Goal: Task Accomplishment & Management: Complete application form

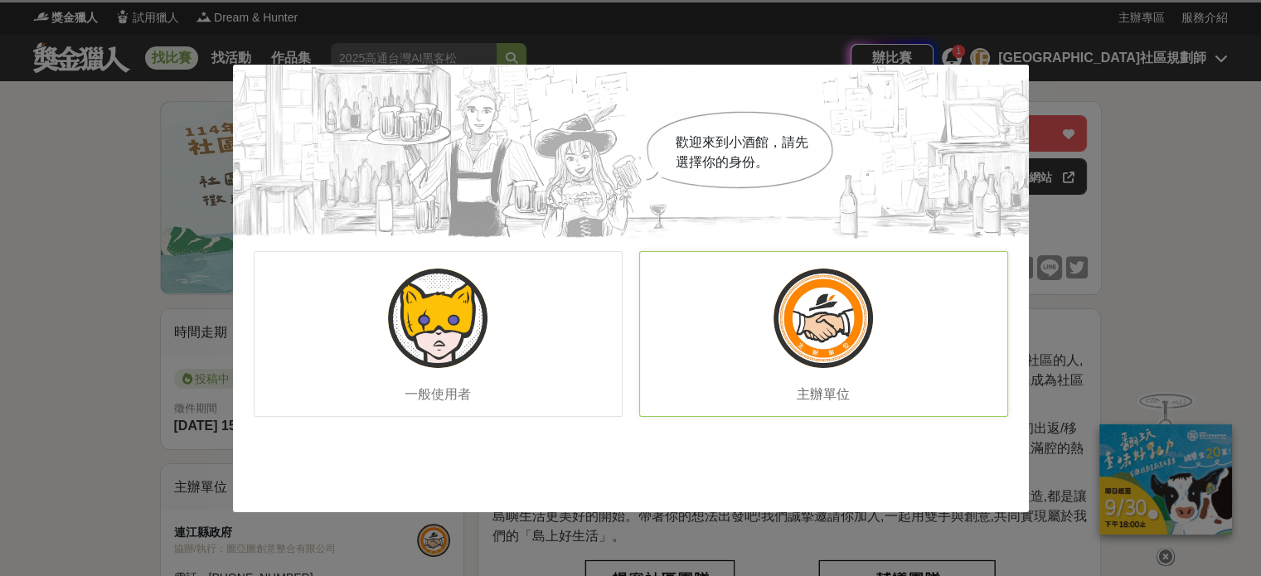
click at [894, 332] on div "主辦單位" at bounding box center [823, 334] width 369 height 166
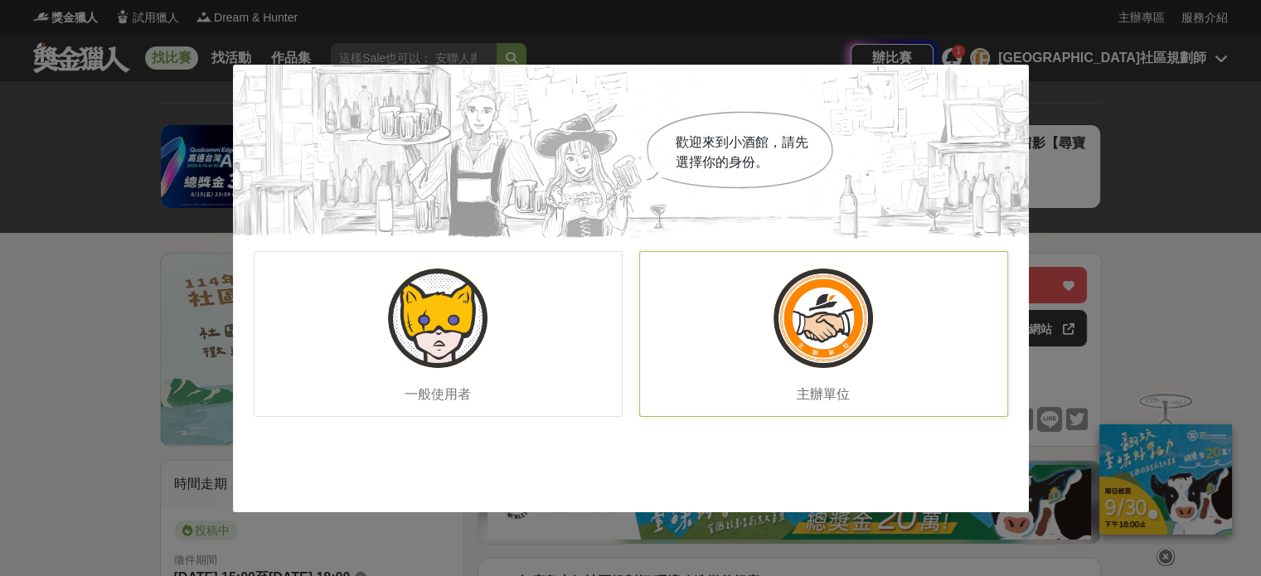
click at [805, 313] on img at bounding box center [824, 319] width 100 height 100
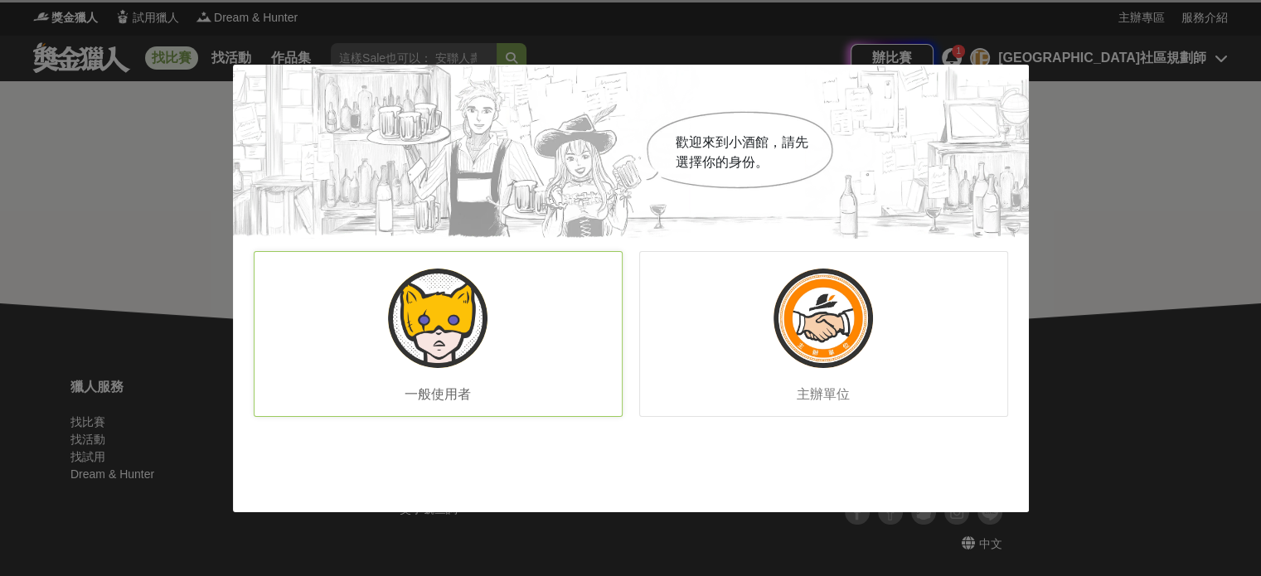
click at [446, 324] on img at bounding box center [438, 319] width 100 height 100
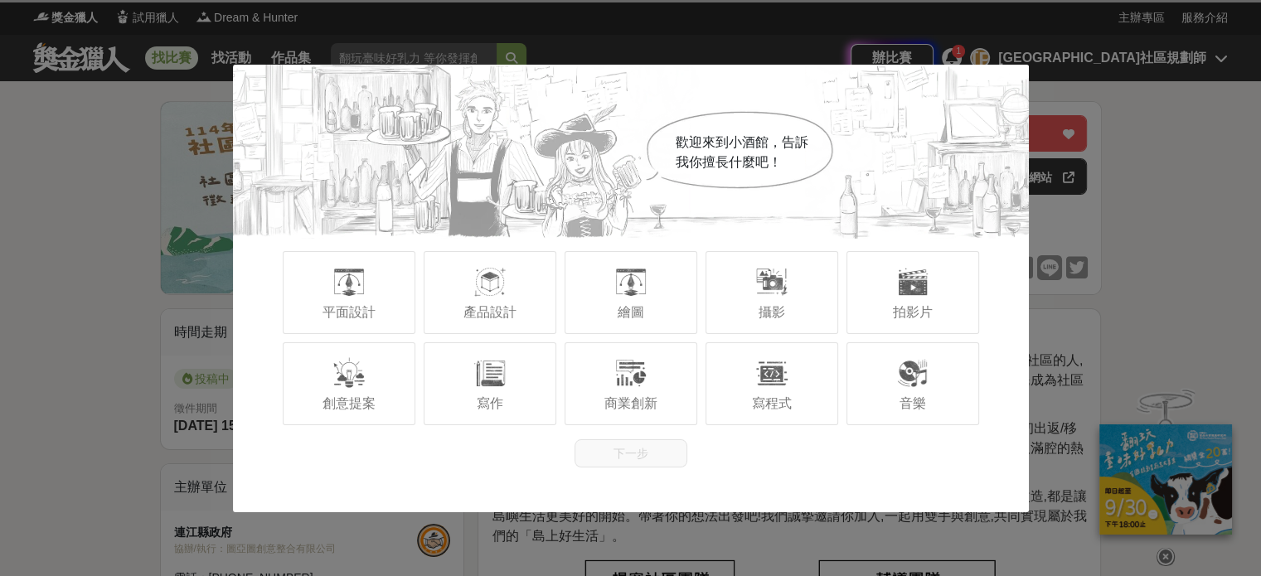
click at [1203, 192] on div "歡迎來到小酒館，告訴我你擅長什麼吧！ 平面設計 產品設計 繪圖 攝影 拍影片 創意提案 寫作 商業創新 寫程式 音樂 下一步" at bounding box center [630, 288] width 1261 height 576
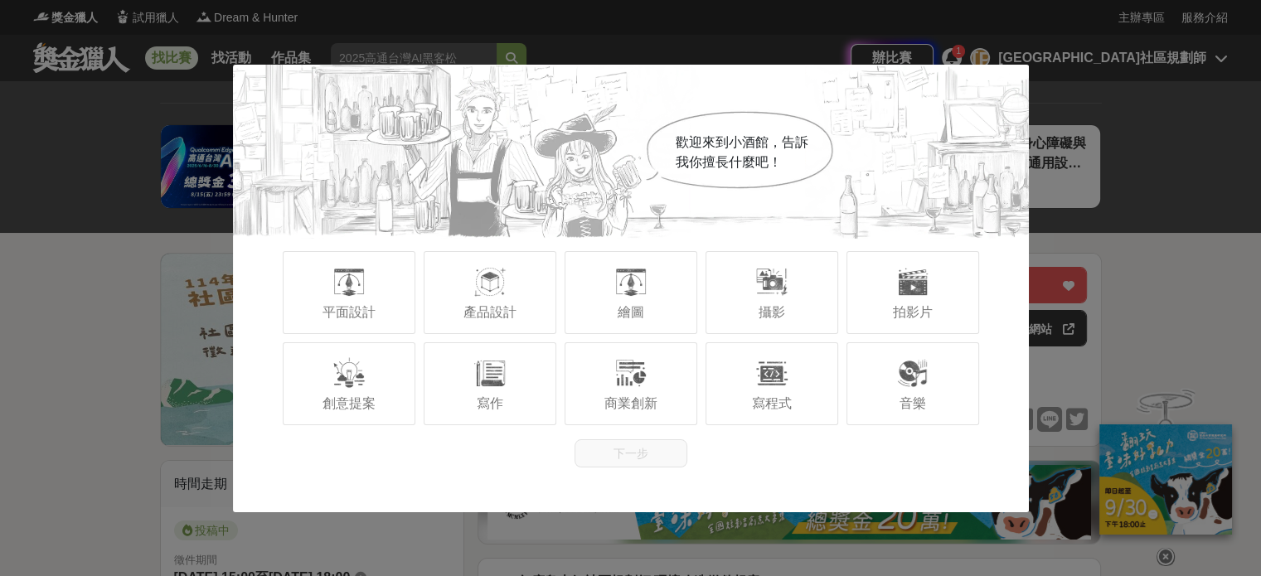
click at [70, 153] on div "歡迎來到小酒館，告訴我你擅長什麼吧！ 平面設計 產品設計 繪圖 攝影 拍影片 創意提案 寫作 商業創新 寫程式 音樂 下一步" at bounding box center [630, 288] width 1261 height 576
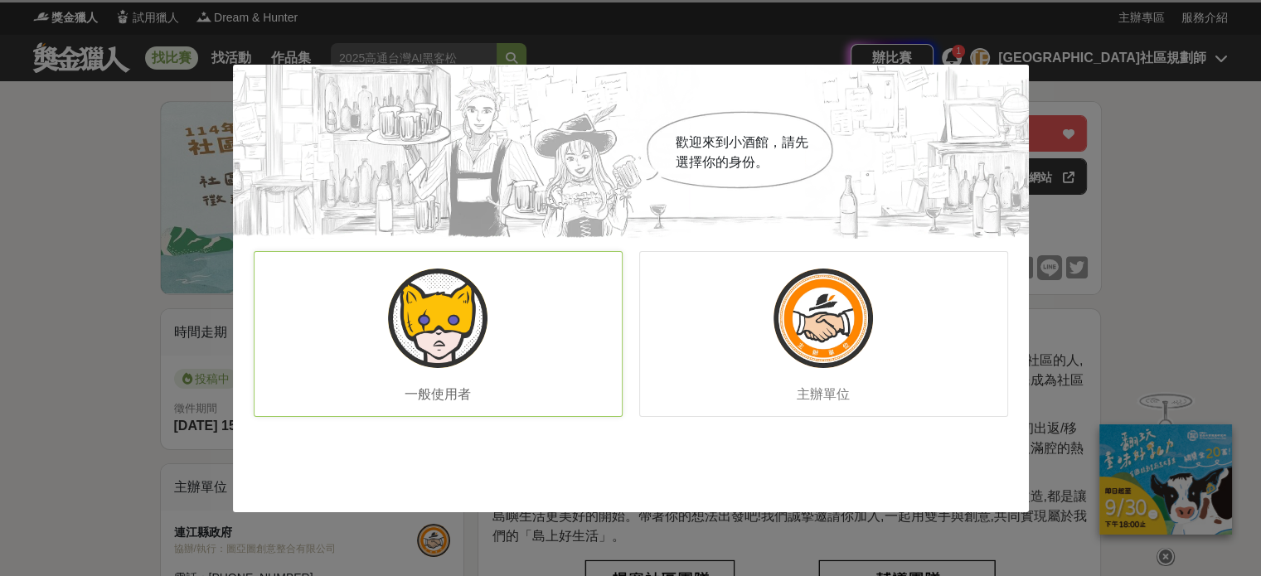
click at [455, 319] on img at bounding box center [438, 319] width 100 height 100
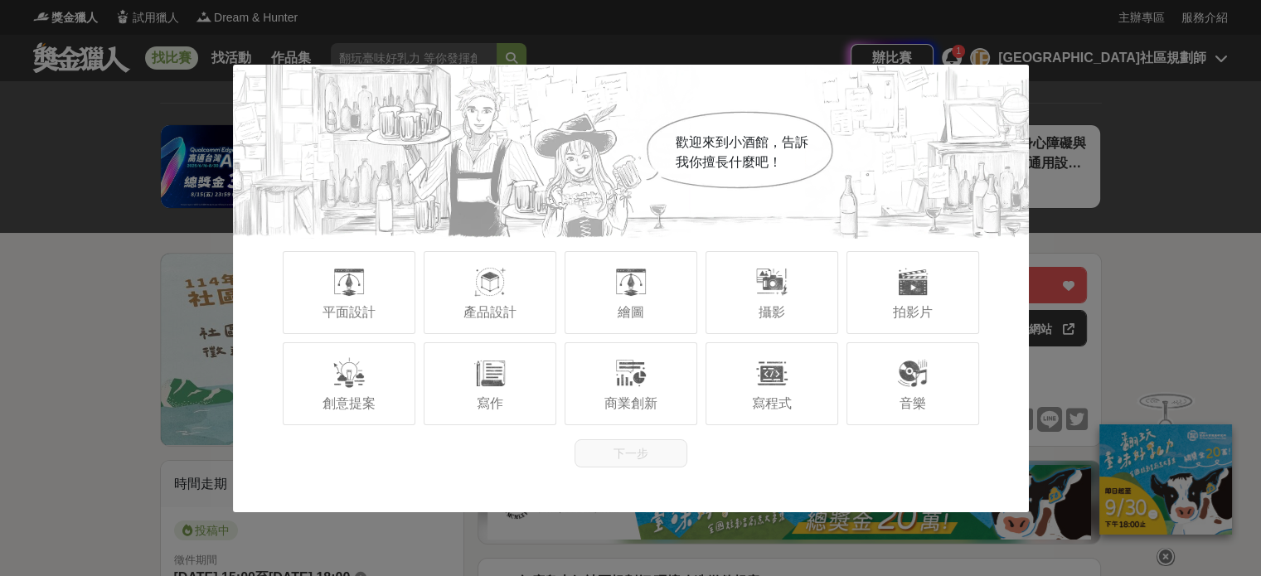
click at [631, 513] on div "歡迎來到小酒館，告訴我你擅長什麼吧！ 平面設計 產品設計 繪圖 攝影 拍影片 創意提案 寫作 商業創新 寫程式 音樂 下一步" at bounding box center [630, 288] width 1261 height 576
click at [634, 513] on div "歡迎來到小酒館，告訴我你擅長什麼吧！ 平面設計 產品設計 繪圖 攝影 拍影片 創意提案 寫作 商業創新 寫程式 音樂 下一步" at bounding box center [630, 288] width 1261 height 576
click at [1042, 62] on div "歡迎來到小酒館，告訴我你擅長什麼吧！ 平面設計 產品設計 繪圖 攝影 拍影片 創意提案 寫作 商業創新 寫程式 音樂 下一步" at bounding box center [630, 288] width 1261 height 576
click at [1076, 284] on div "歡迎來到小酒館，告訴我你擅長什麼吧！ 平面設計 產品設計 繪圖 攝影 拍影片 創意提案 寫作 商業創新 寫程式 音樂 下一步" at bounding box center [630, 288] width 1261 height 576
drag, startPoint x: 246, startPoint y: 99, endPoint x: 625, endPoint y: 245, distance: 406.1
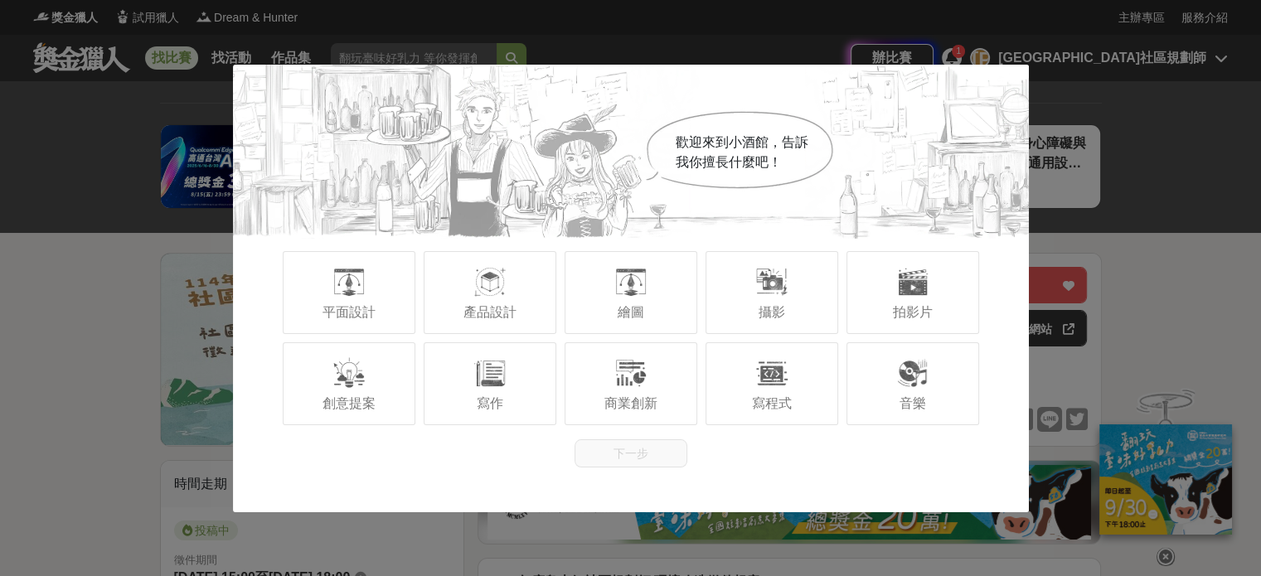
click at [255, 99] on div "歡迎來到小酒館，告訴我你擅長什麼吧！" at bounding box center [631, 152] width 796 height 174
click at [378, 319] on div "平面設計" at bounding box center [349, 292] width 133 height 83
click at [644, 442] on button "下一步" at bounding box center [631, 454] width 113 height 28
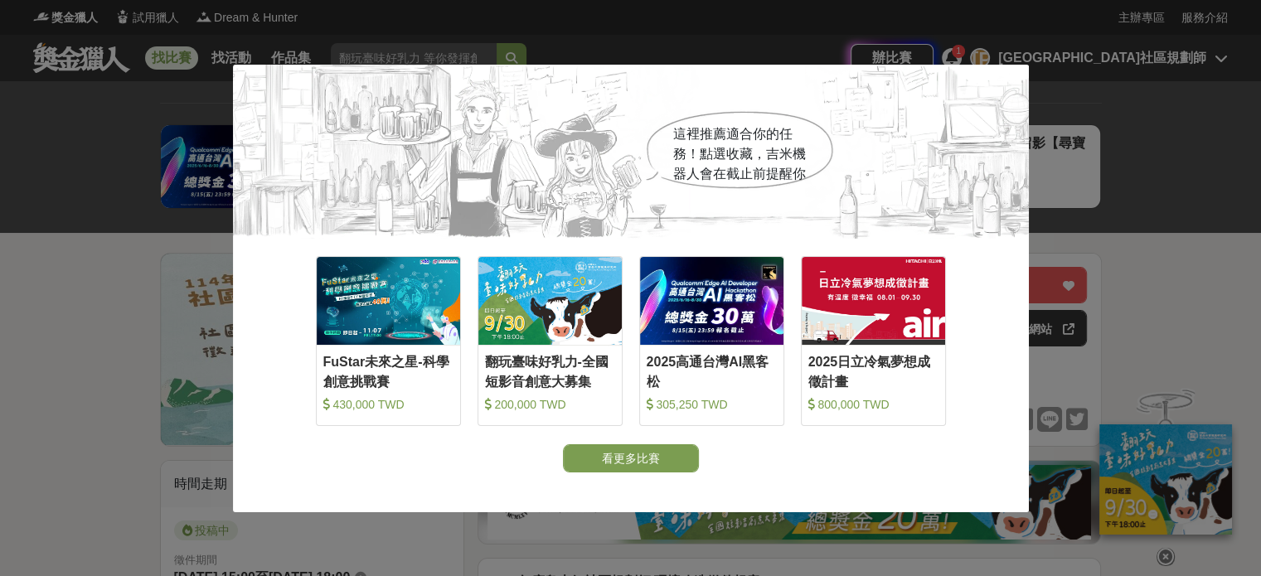
click at [1096, 234] on div "這裡推薦適合你的任務！點選收藏，[PERSON_NAME]機器人會在截止前提醒你 收藏 FuStar未來之星-科學創意挑戰賽 430,000 TWD 收藏 翻…" at bounding box center [630, 288] width 1261 height 576
